Goal: Information Seeking & Learning: Learn about a topic

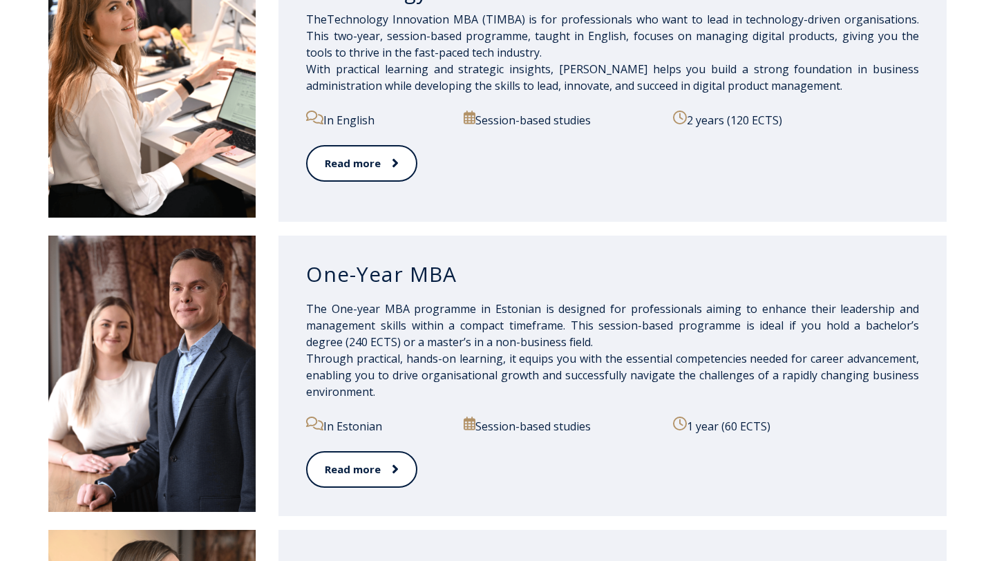
scroll to position [979, 0]
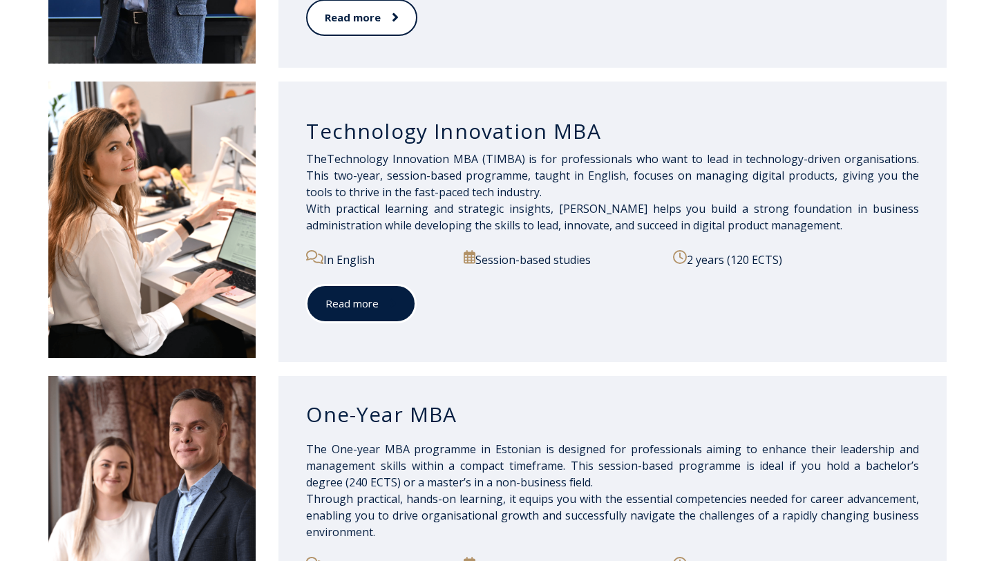
click at [366, 306] on link "Read more" at bounding box center [361, 304] width 110 height 38
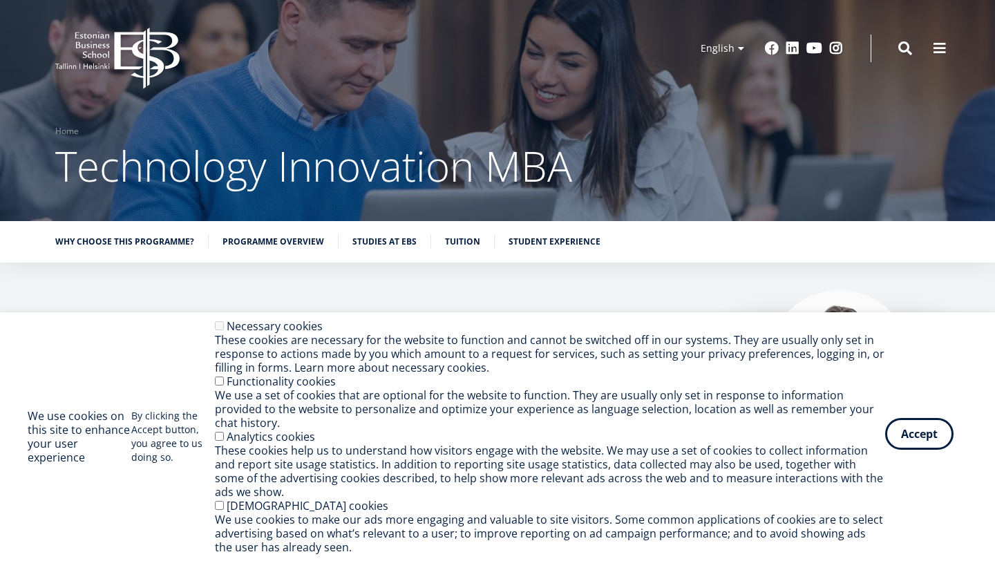
click at [912, 446] on button "Accept" at bounding box center [919, 434] width 68 height 32
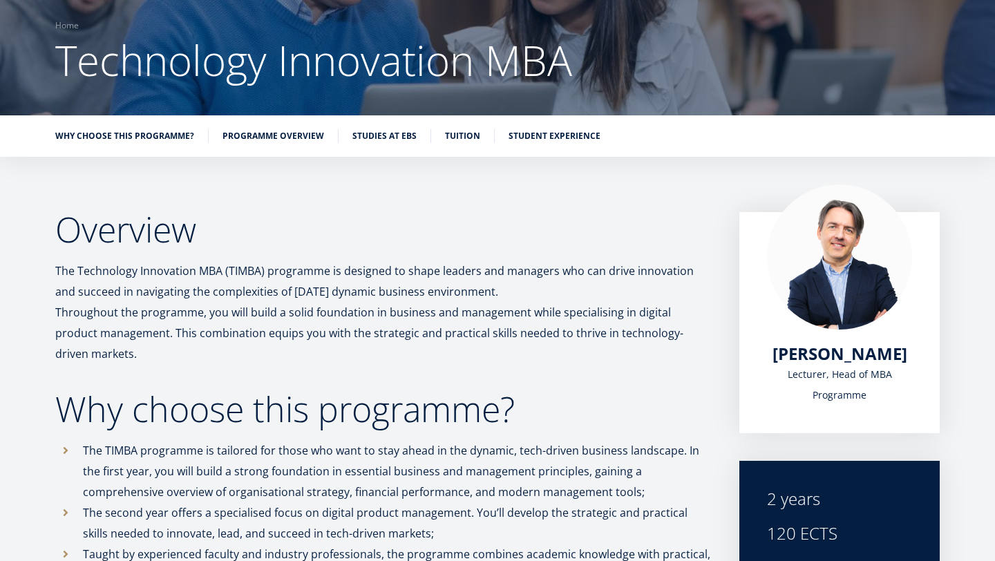
scroll to position [122, 0]
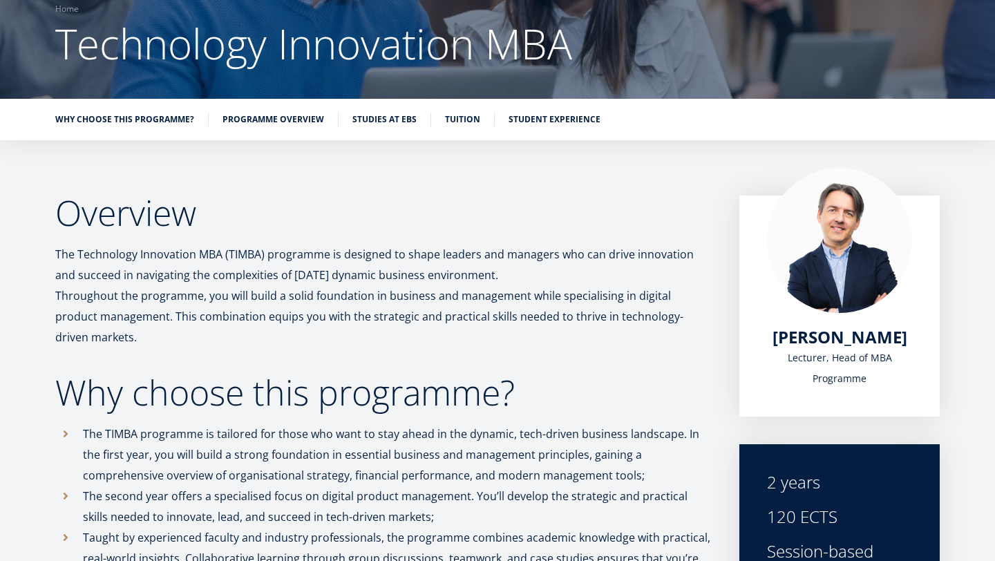
click at [465, 126] on ul "Why choose this programme? Programme overview Studies at EBS Tuition Student ex…" at bounding box center [490, 123] width 898 height 21
click at [460, 122] on link "Tuition" at bounding box center [462, 118] width 35 height 14
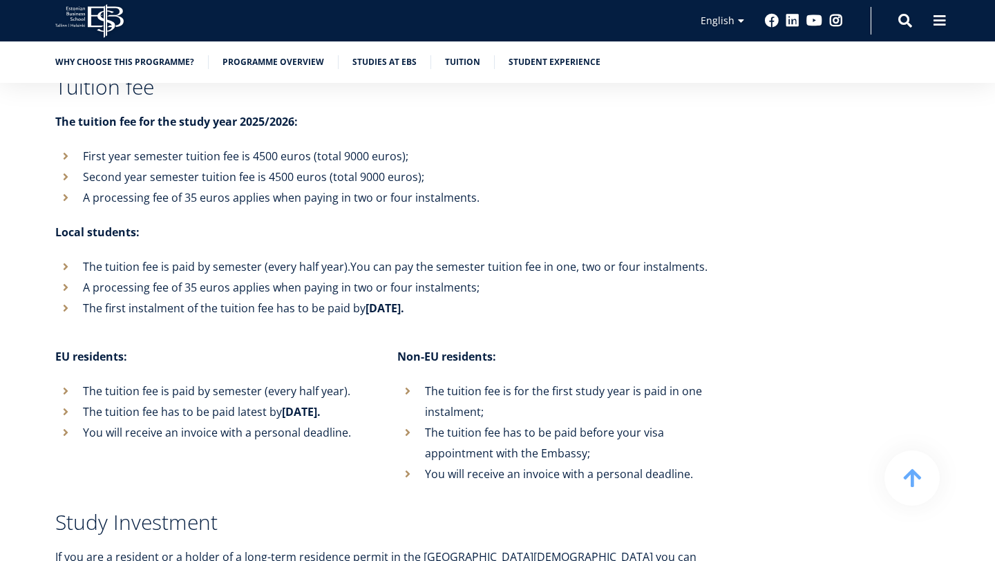
scroll to position [4656, 0]
